Goal: Task Accomplishment & Management: Use online tool/utility

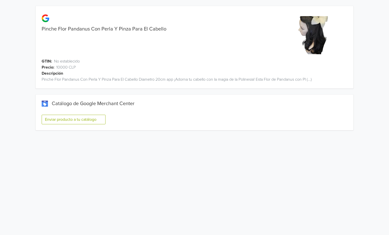
click at [67, 121] on button "Enviar producto a tu catálogo" at bounding box center [74, 120] width 64 height 10
